Goal: Obtain resource: Obtain resource

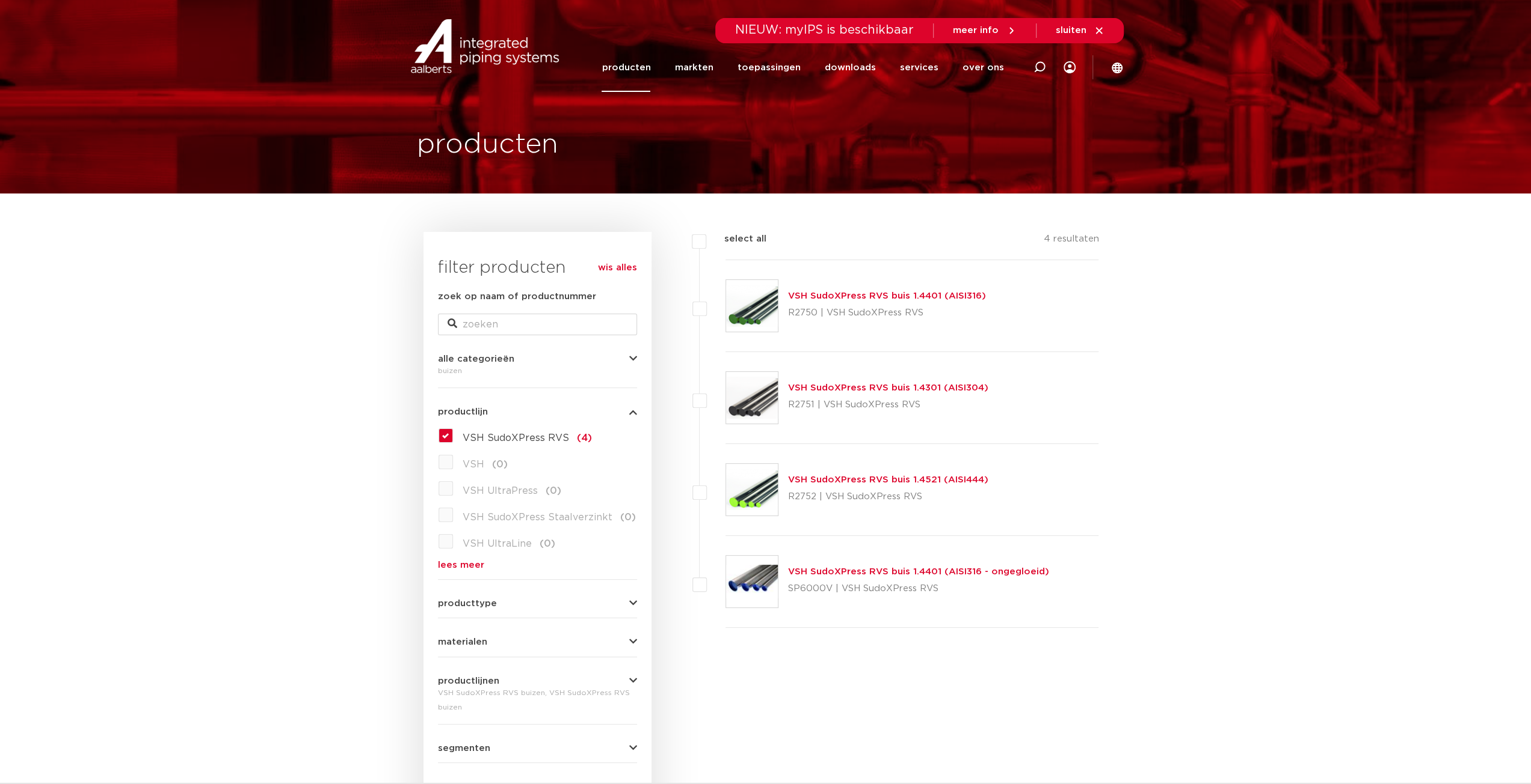
click at [743, 392] on img at bounding box center [752, 398] width 52 height 52
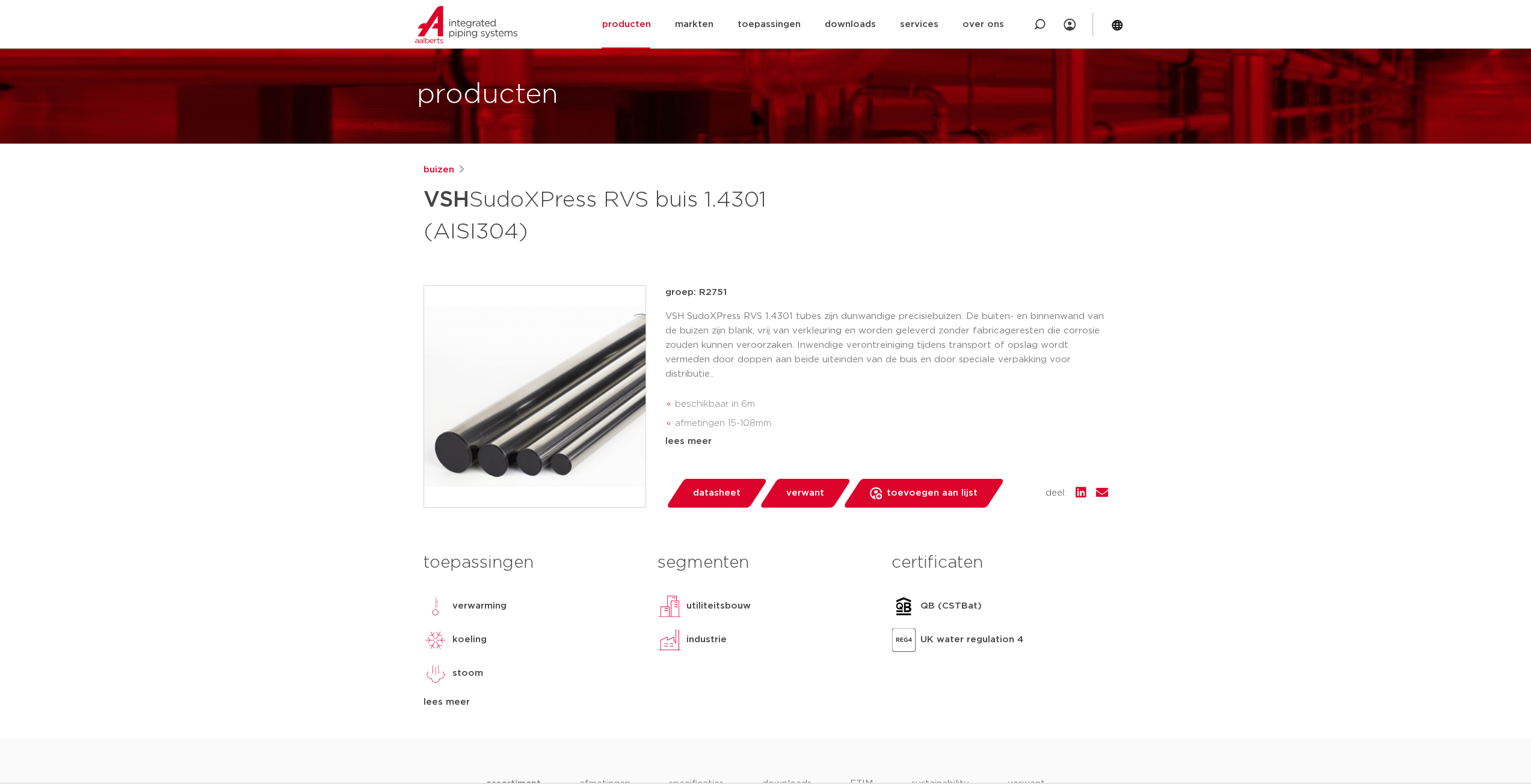
scroll to position [50, 0]
click at [717, 495] on span "datasheet" at bounding box center [717, 493] width 48 height 19
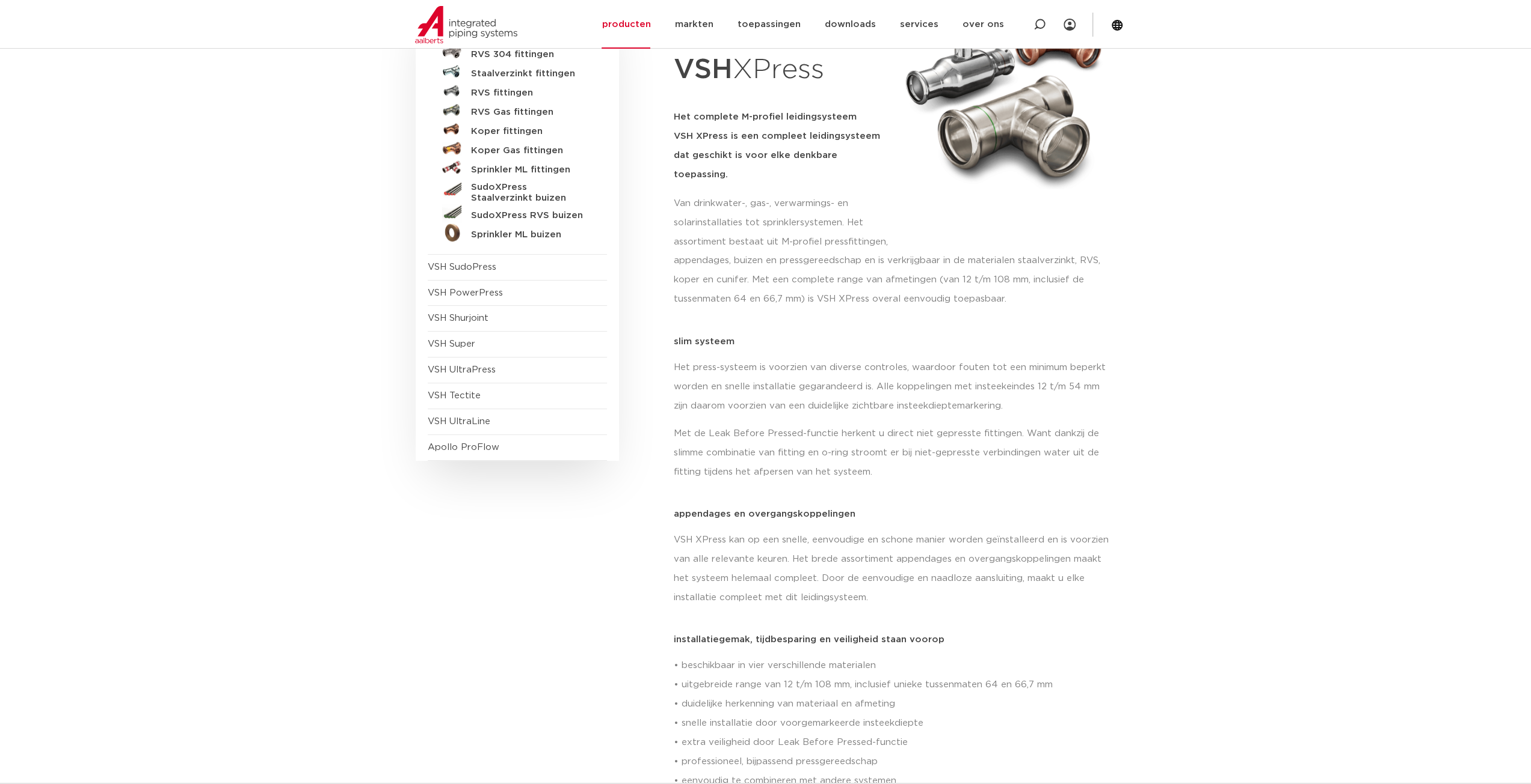
scroll to position [183, 0]
